Goal: Information Seeking & Learning: Compare options

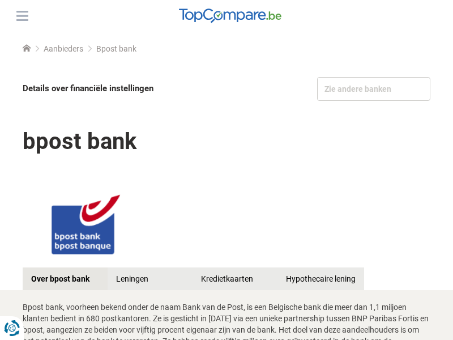
scroll to position [1314, 0]
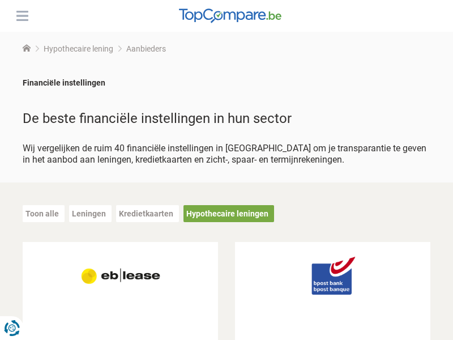
scroll to position [2650, 0]
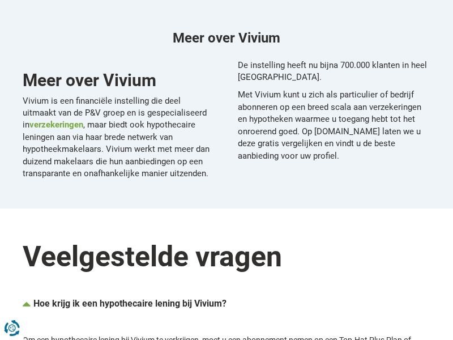
scroll to position [456, 0]
